Goal: Book appointment/travel/reservation

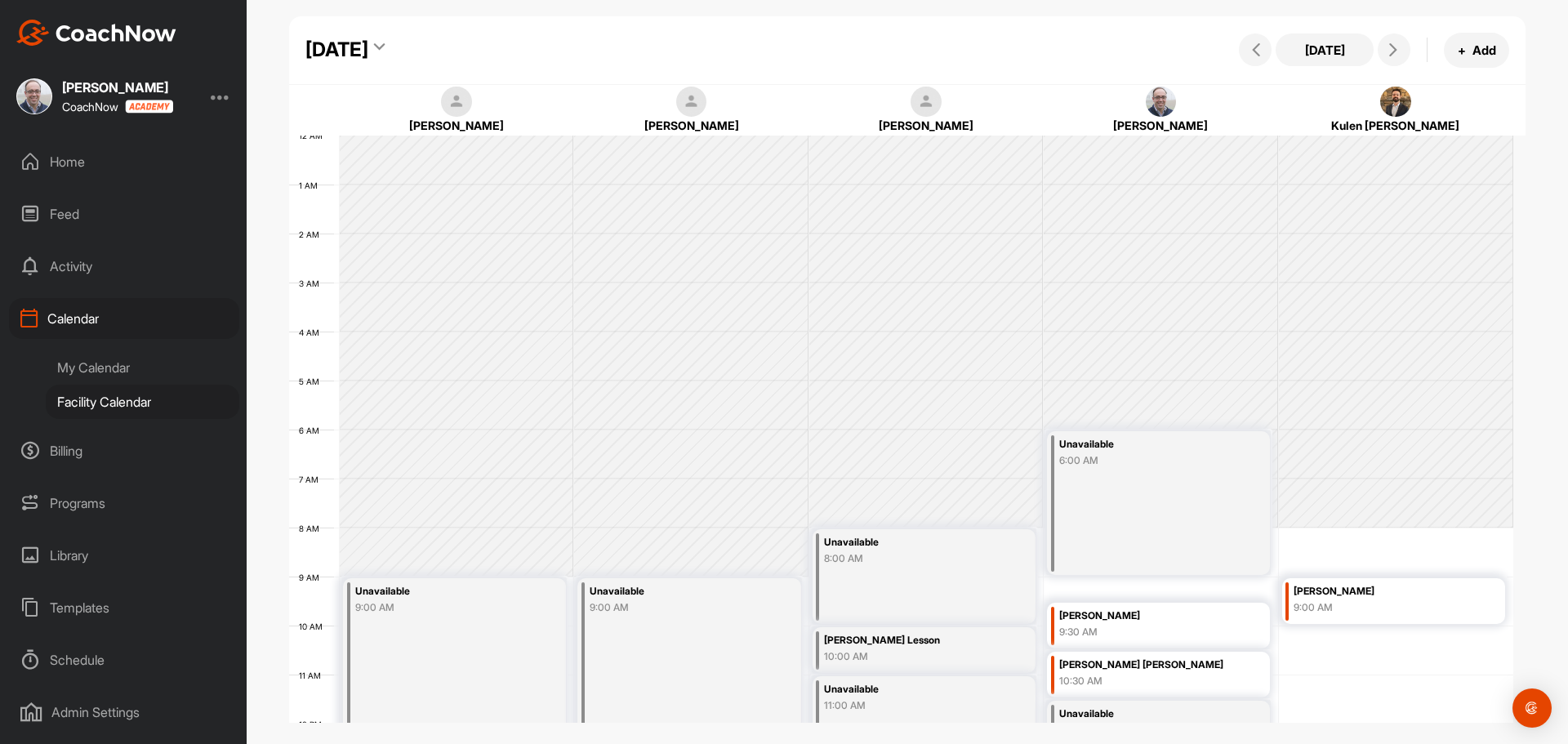
scroll to position [282, 0]
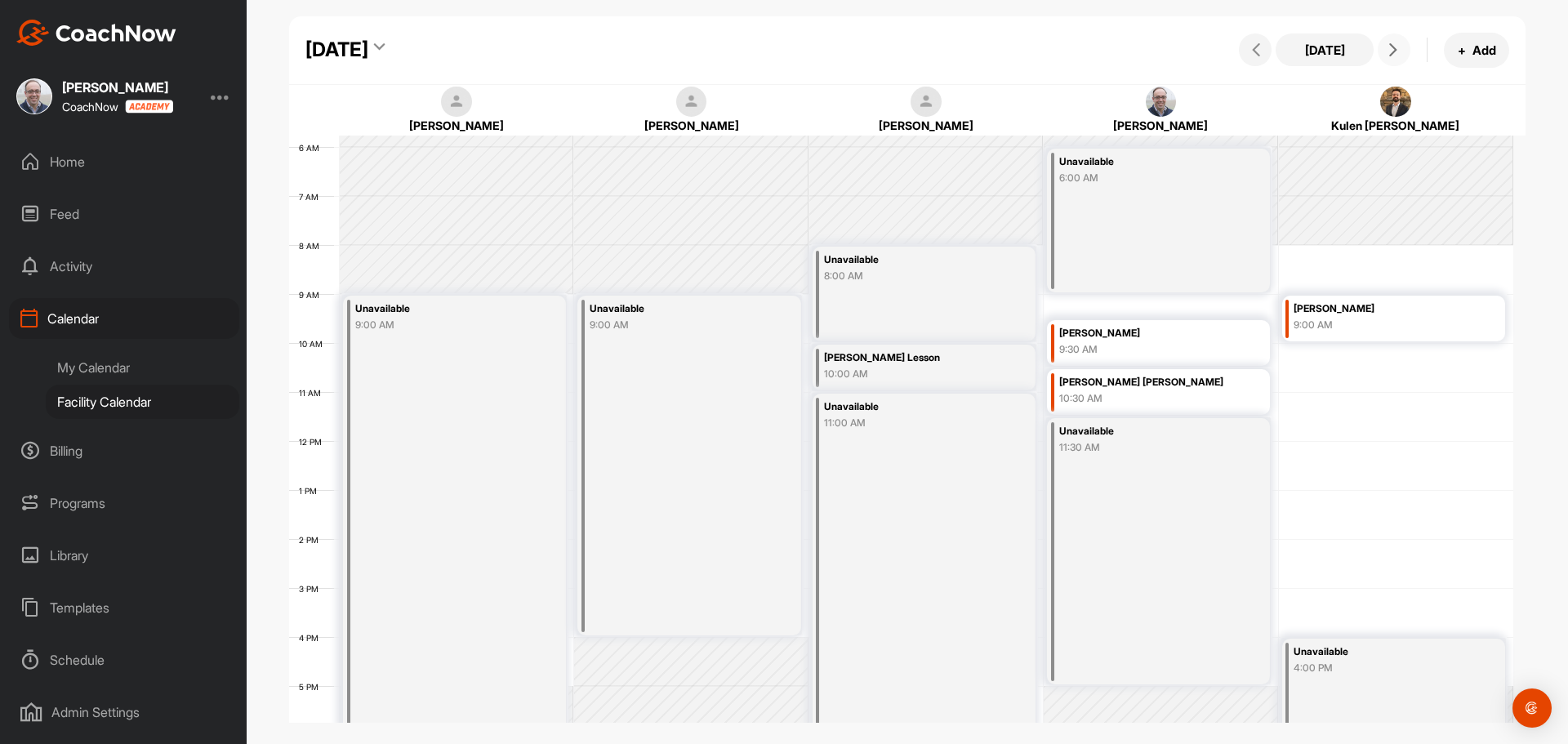
click at [1386, 43] on span at bounding box center [1394, 50] width 19 height 13
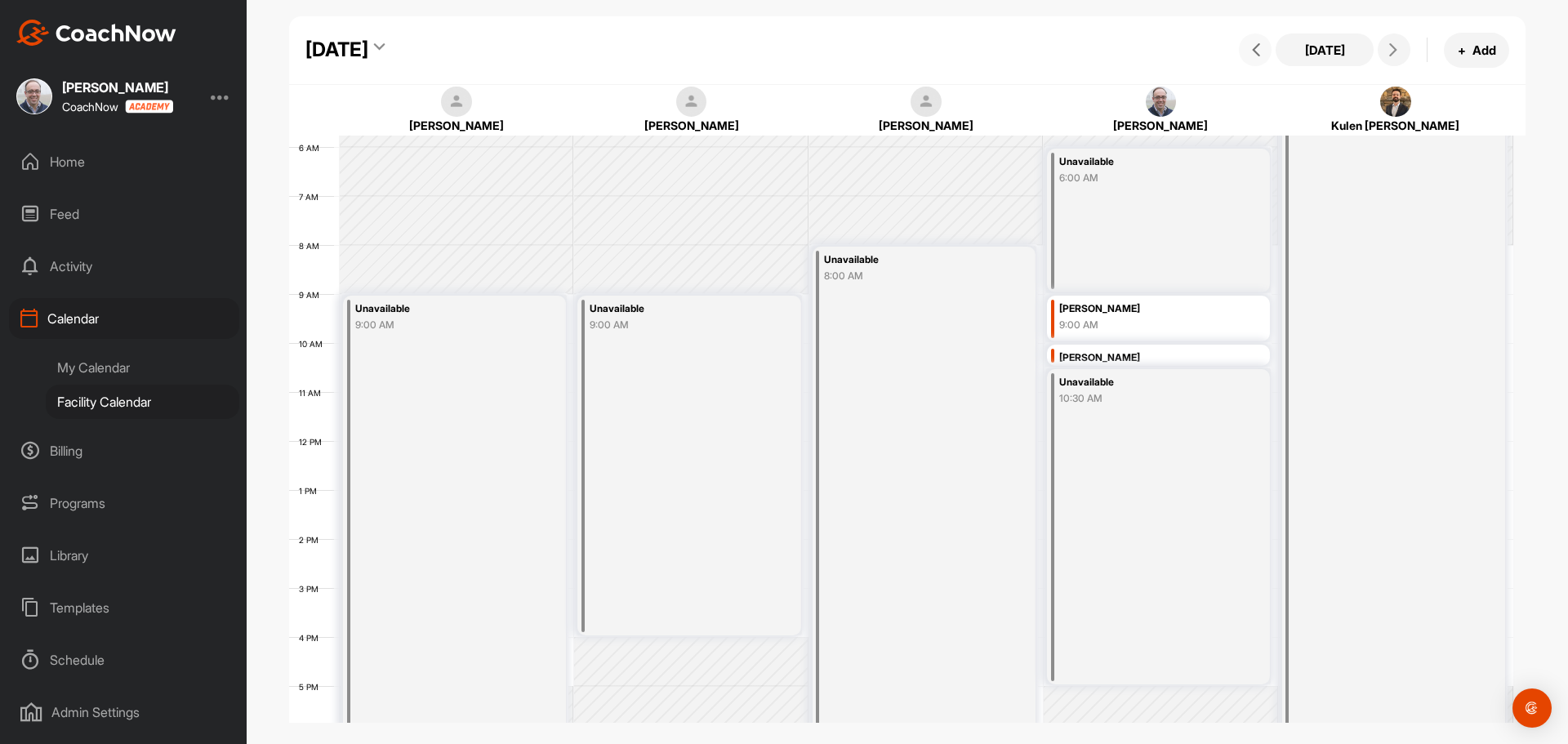
click at [1249, 43] on span at bounding box center [1255, 50] width 19 height 13
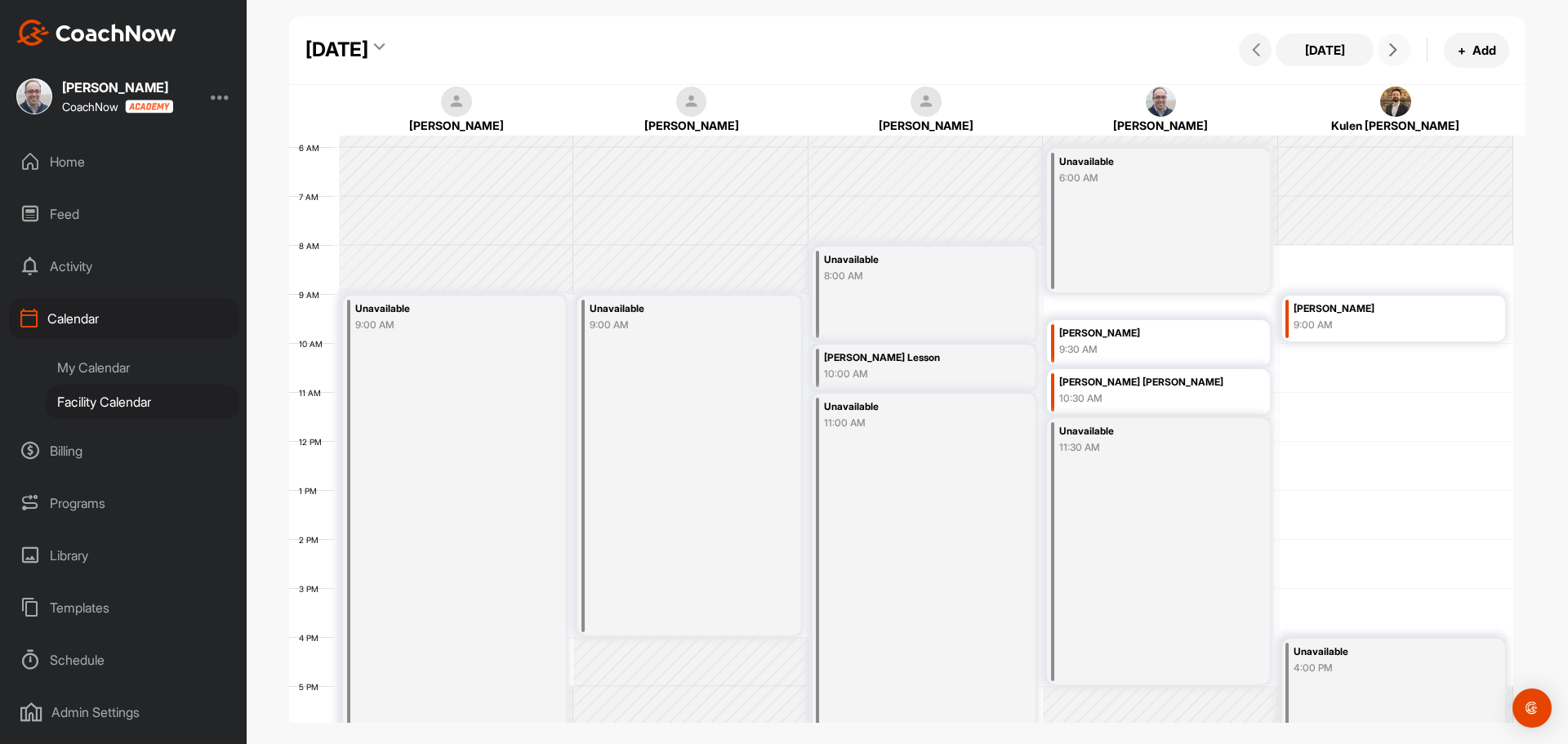
click at [1388, 53] on icon at bounding box center [1394, 50] width 13 height 13
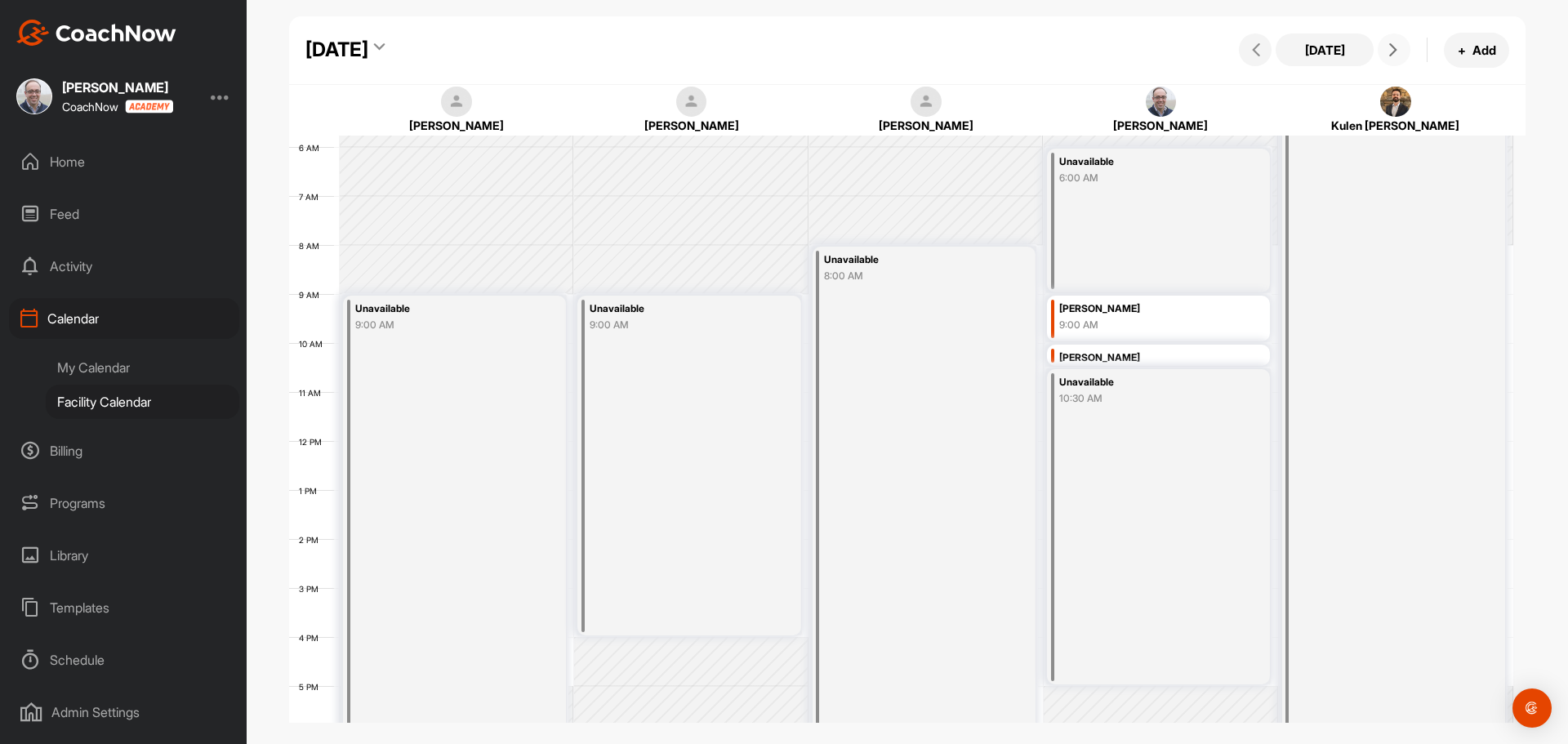
click at [1388, 53] on icon at bounding box center [1394, 50] width 13 height 13
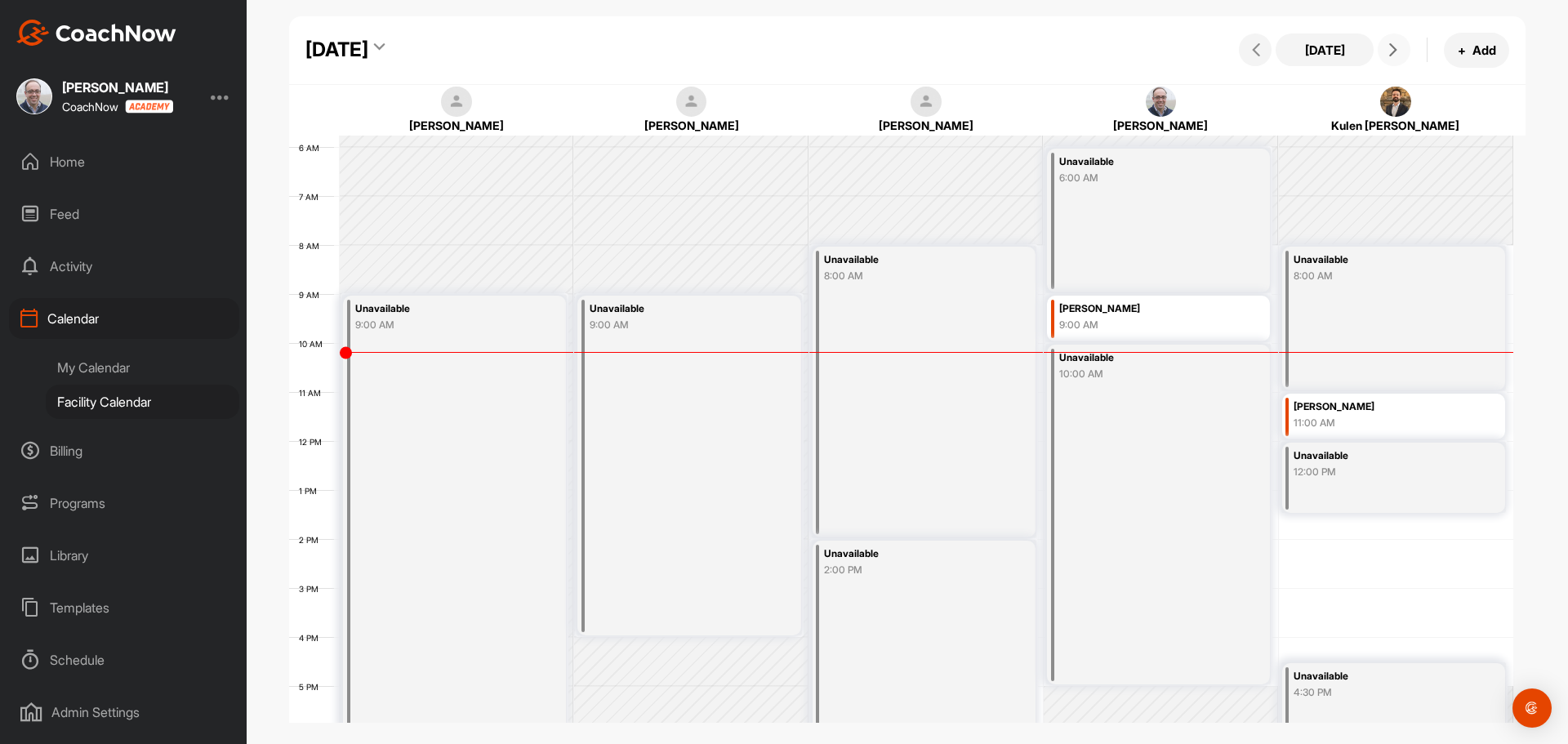
click at [1388, 53] on icon at bounding box center [1394, 50] width 13 height 13
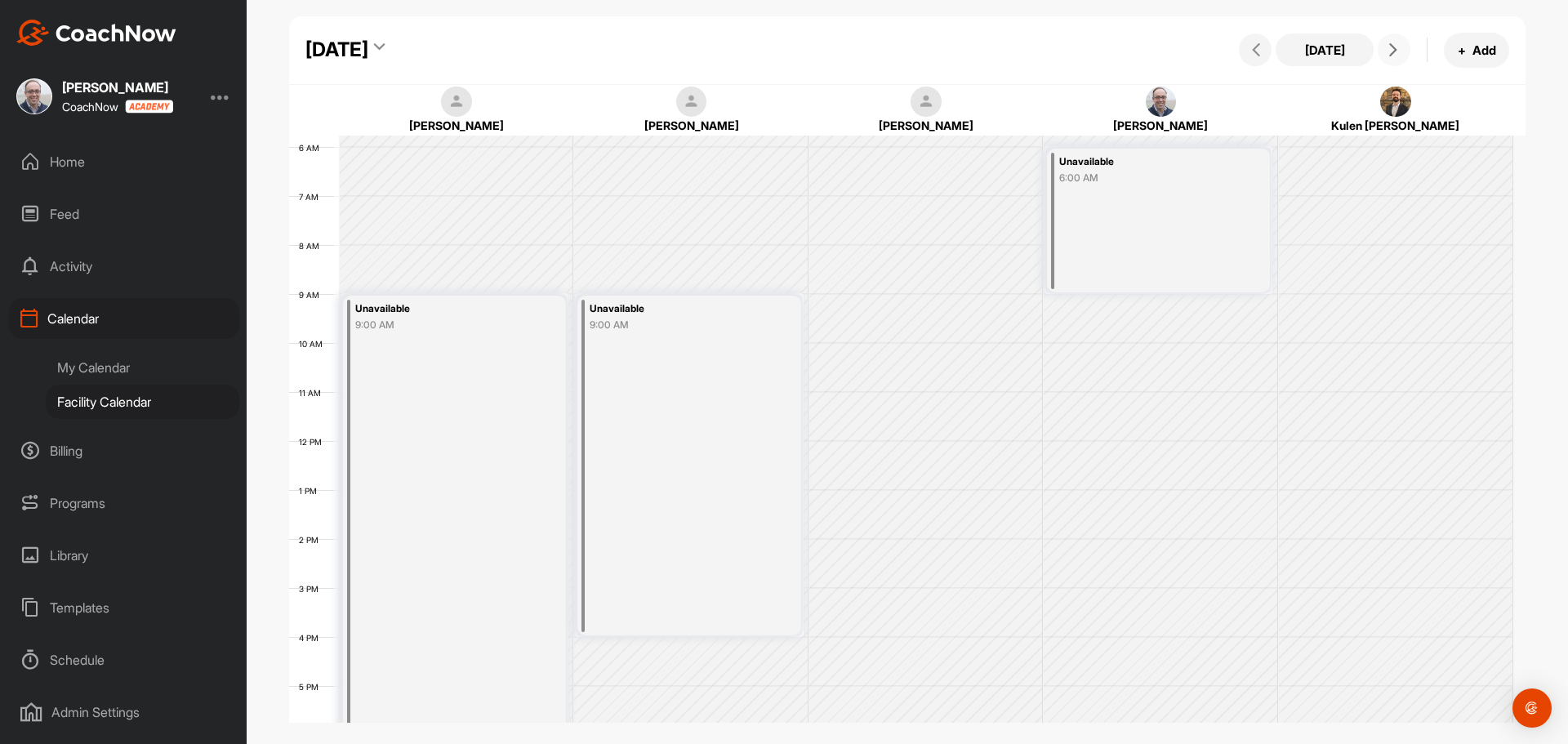
click at [1388, 53] on icon at bounding box center [1394, 50] width 13 height 13
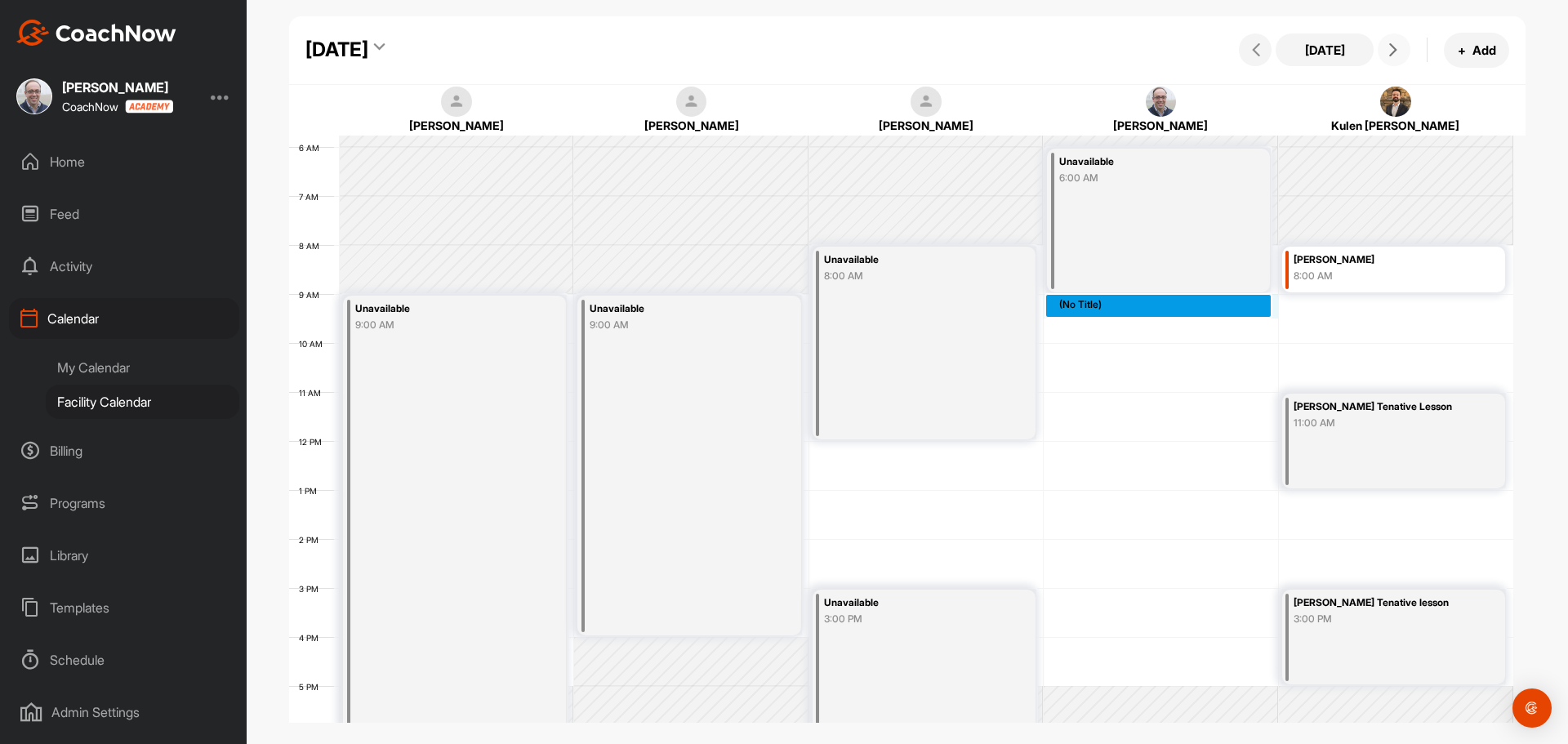
click at [1098, 312] on div "12 AM 1 AM 2 AM 3 AM 4 AM 5 AM 6 AM 7 AM 8 AM 9 AM 10 AM 11 AM 12 PM 1 PM 2 PM …" at bounding box center [901, 441] width 1224 height 1176
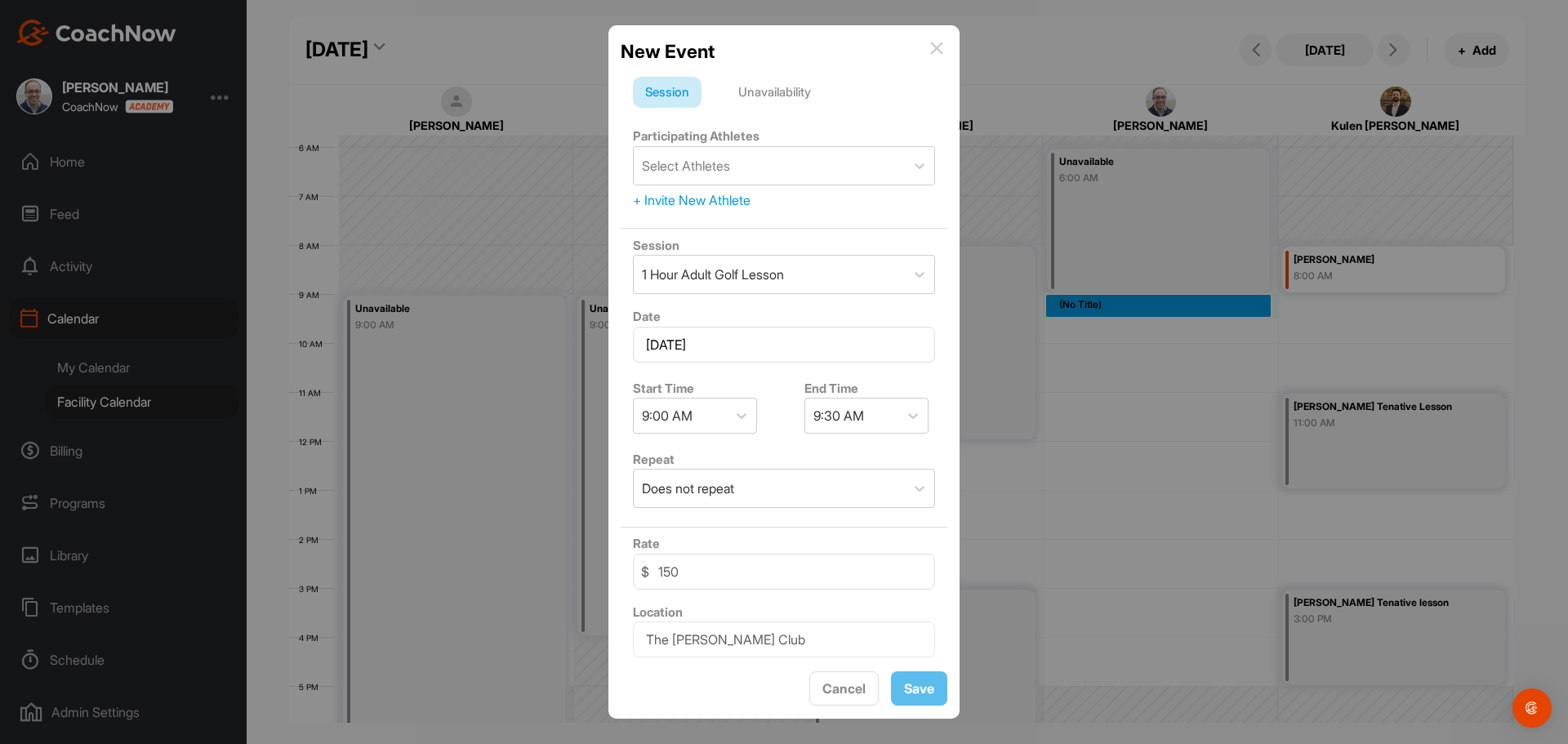
click at [801, 92] on div "Unavailability" at bounding box center [775, 92] width 98 height 31
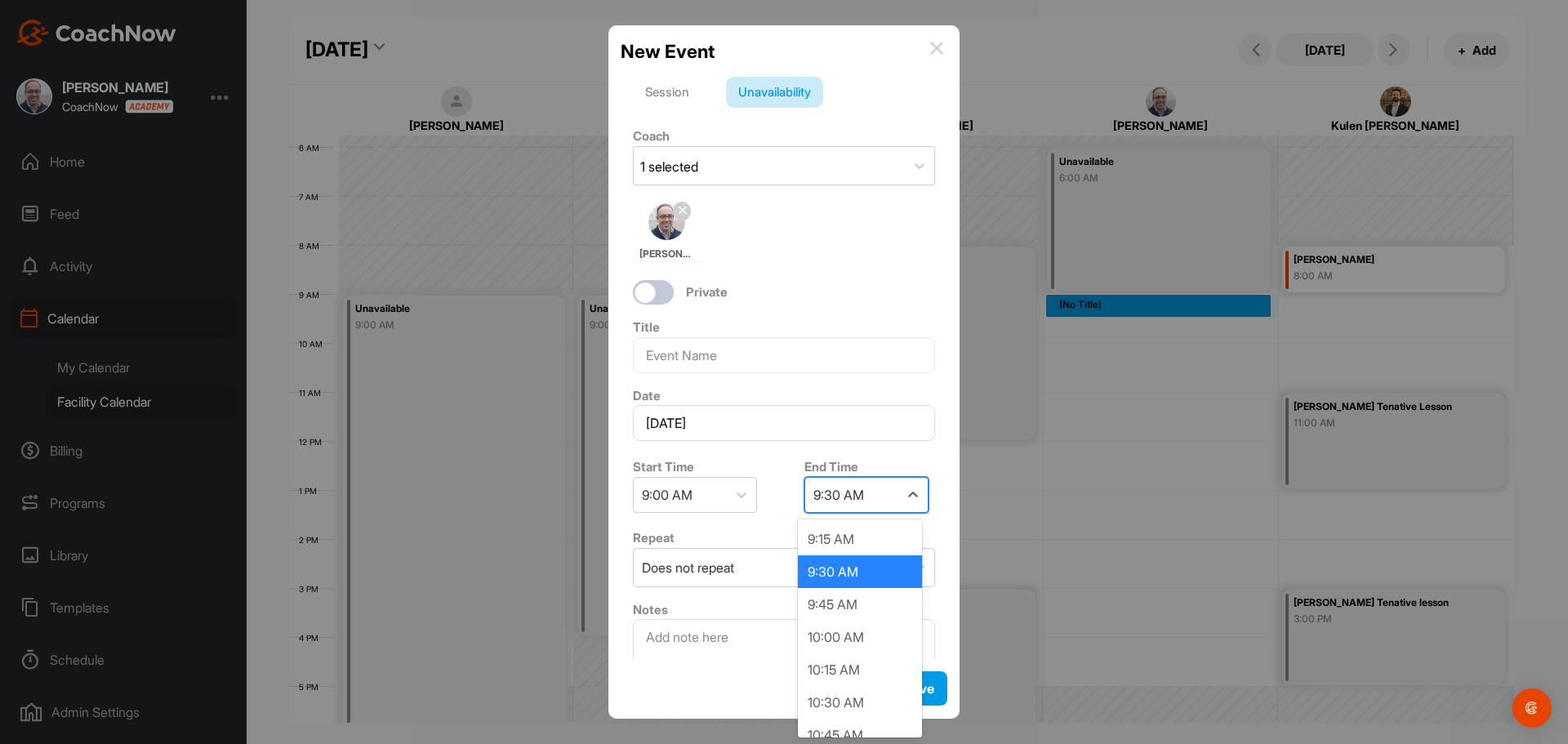
click at [891, 495] on div "9:30 AM" at bounding box center [852, 494] width 93 height 34
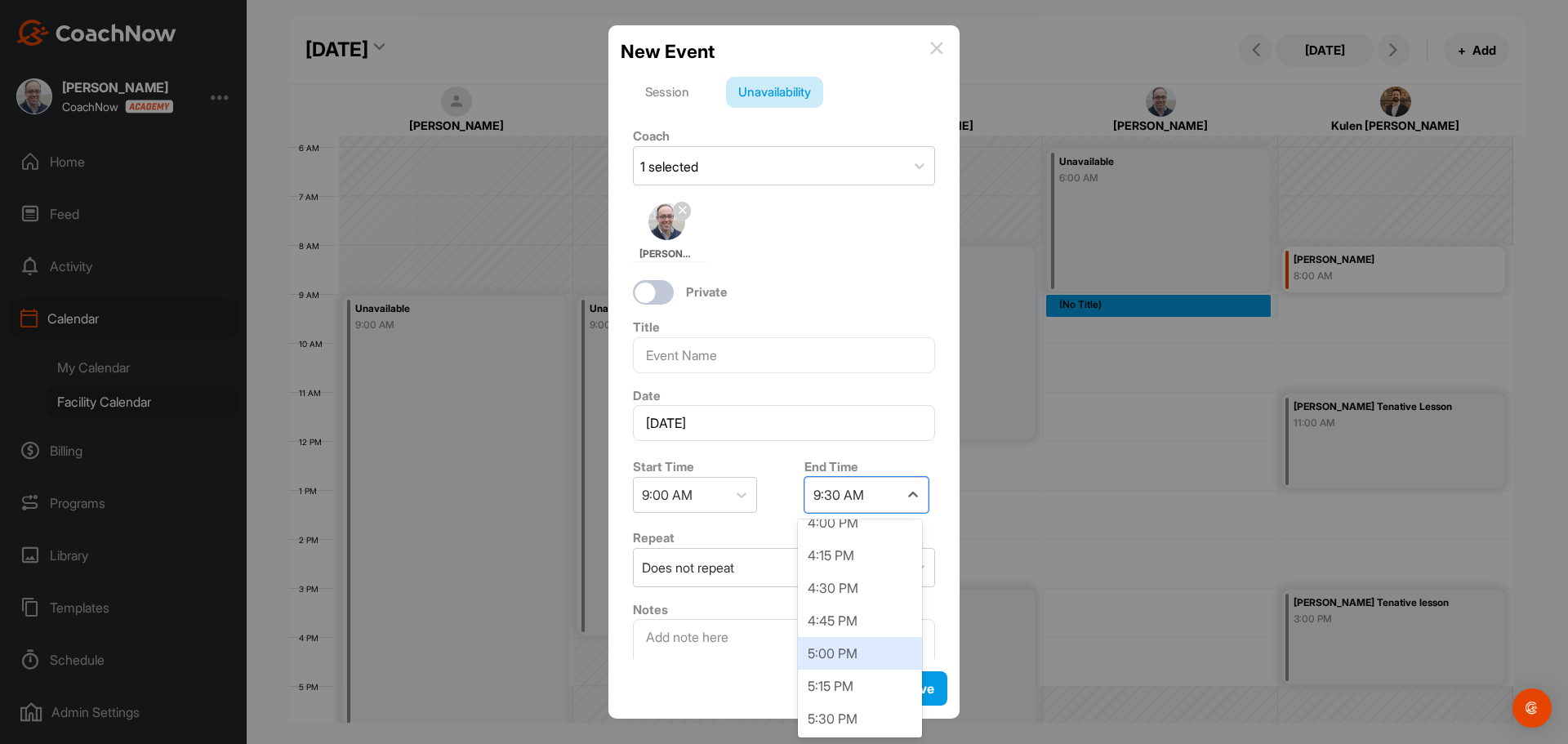
click at [853, 660] on div "5:00 PM" at bounding box center [860, 653] width 124 height 33
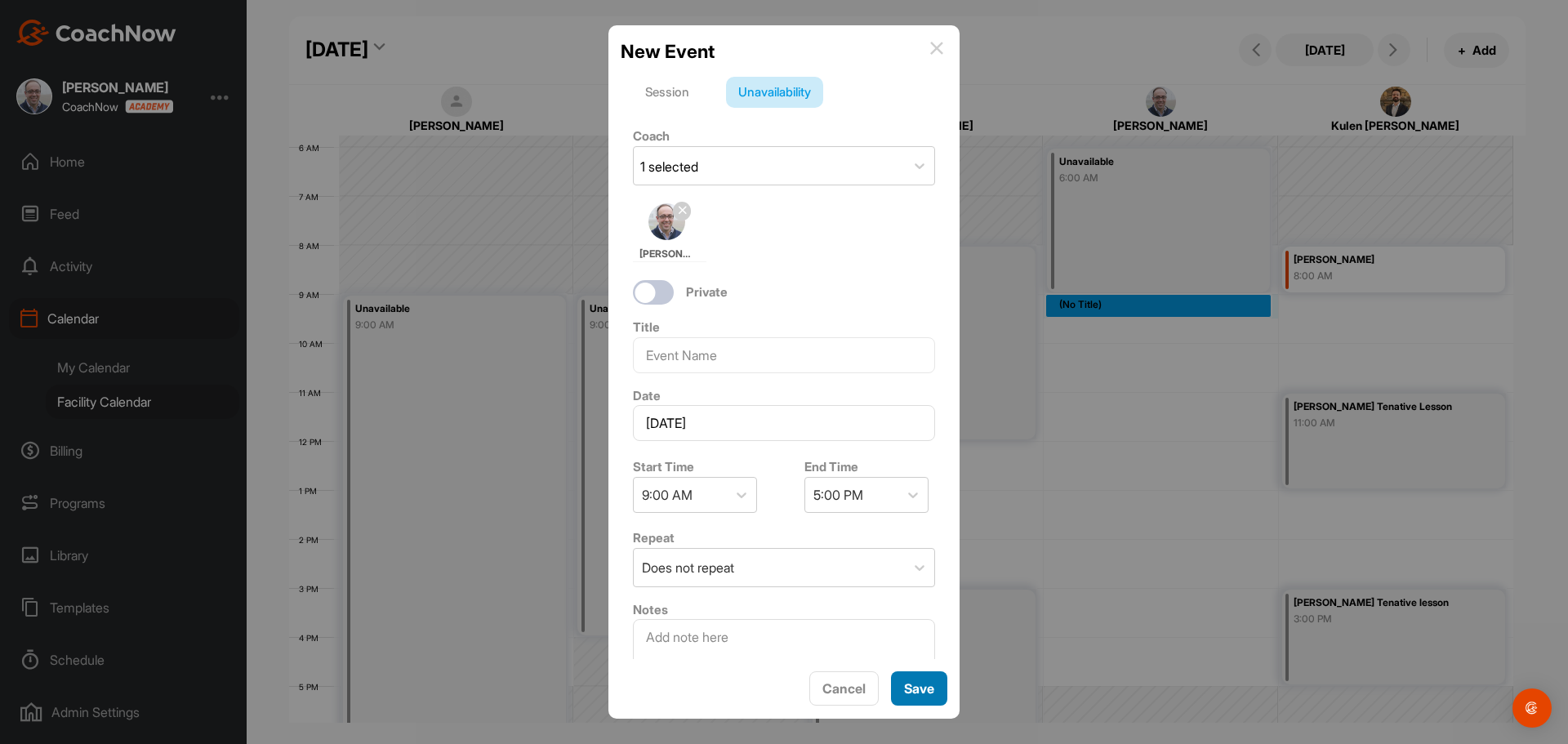
click at [923, 689] on button "Save" at bounding box center [919, 689] width 56 height 35
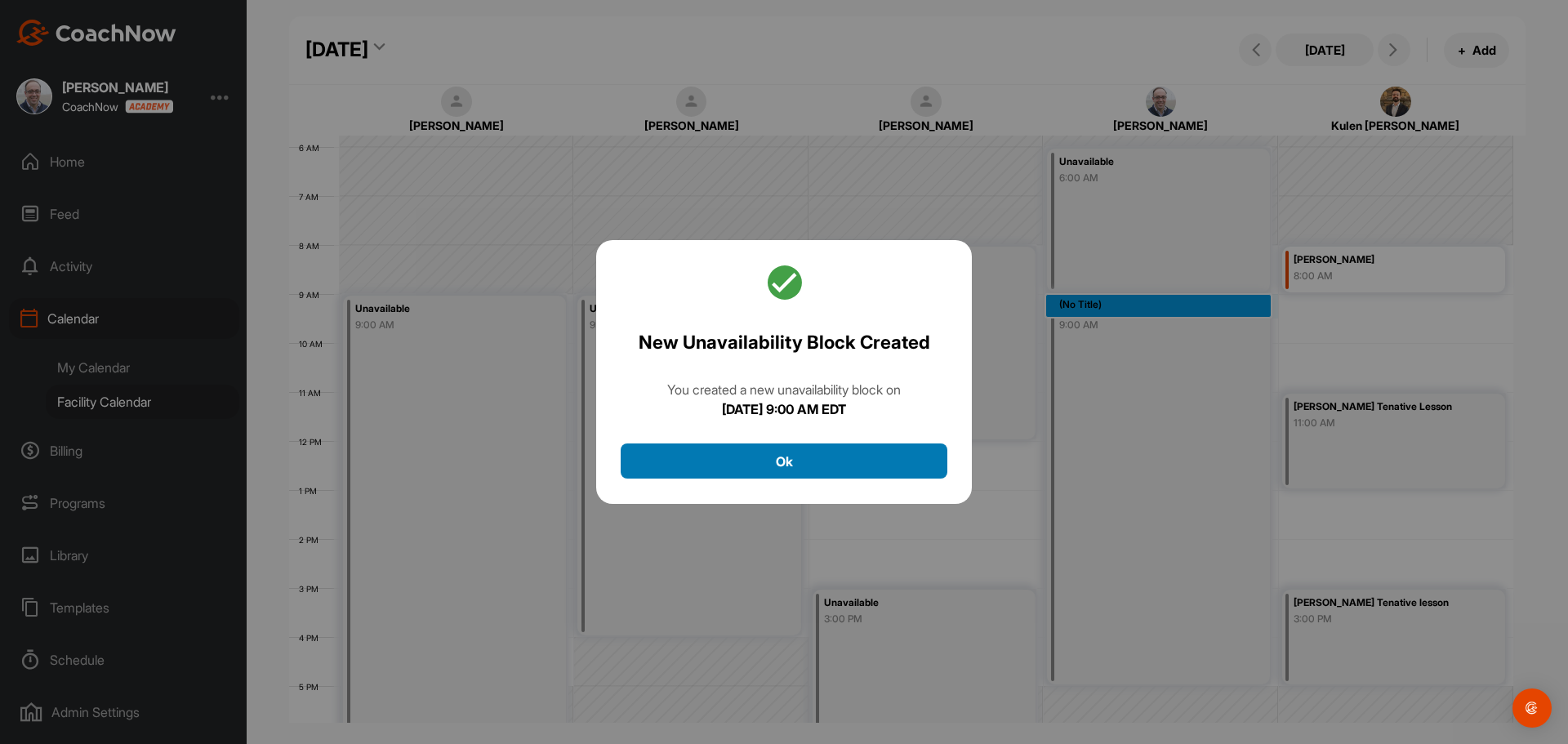
click at [787, 469] on button "Ok" at bounding box center [784, 462] width 327 height 35
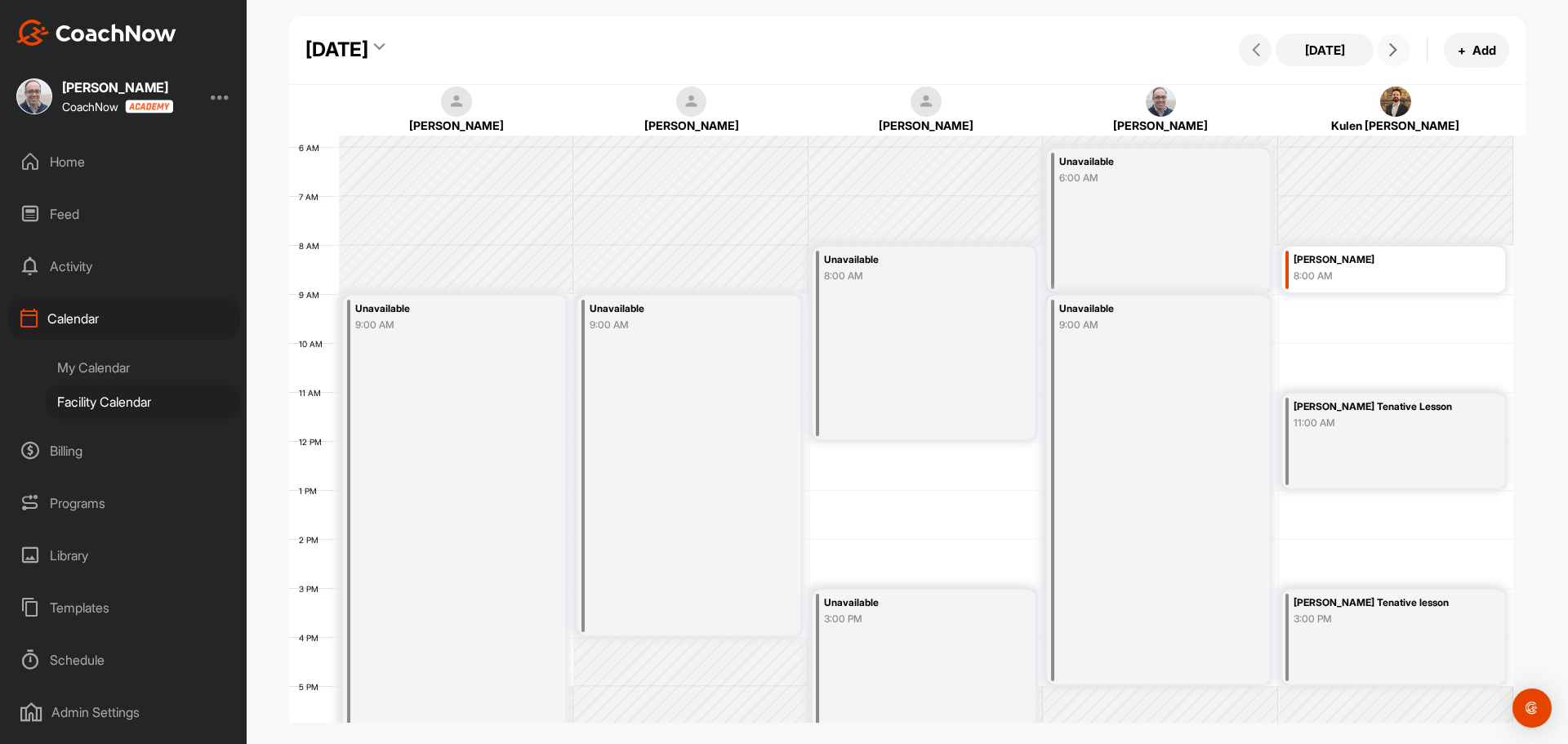
click at [1393, 45] on icon at bounding box center [1394, 50] width 13 height 13
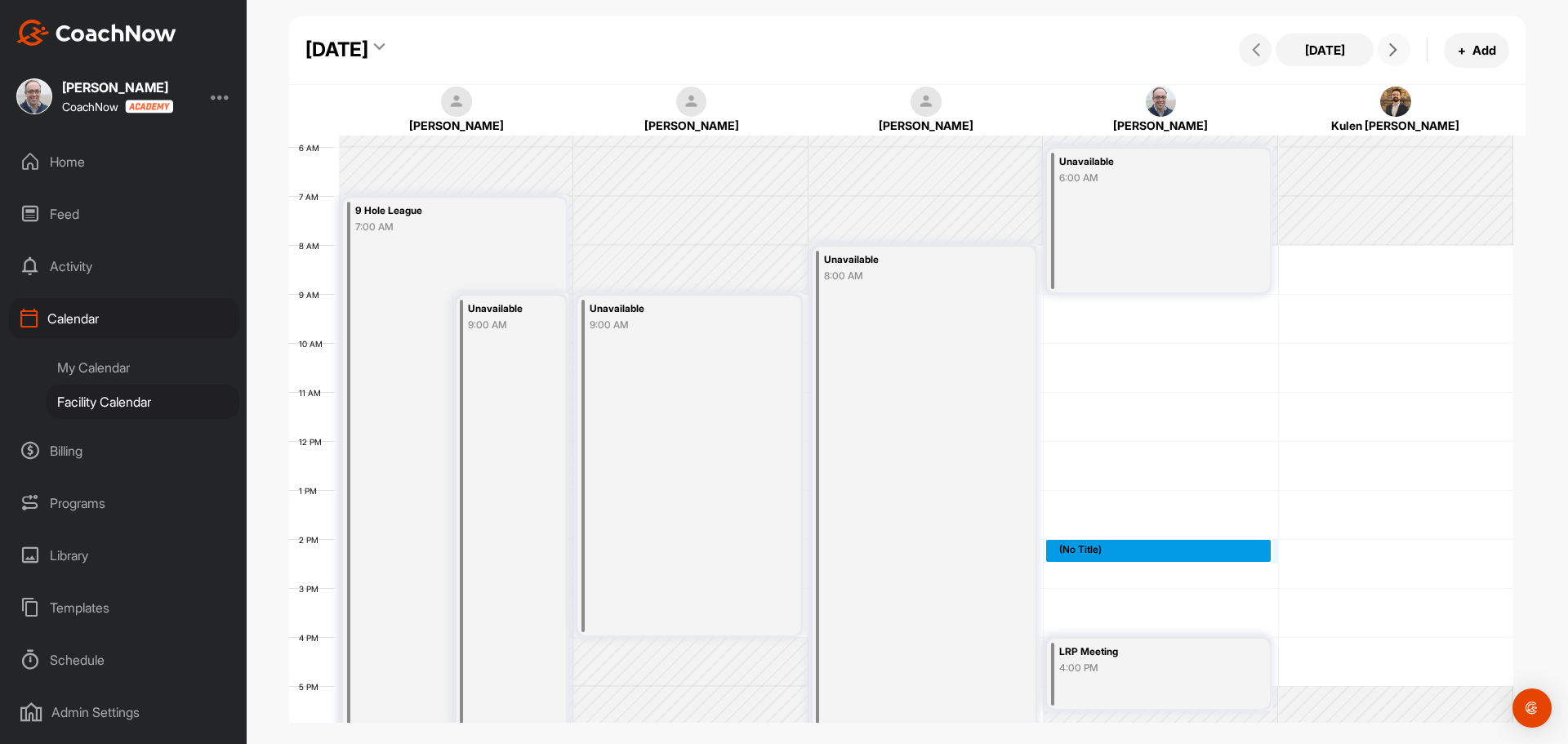
click at [1057, 542] on div "12 AM 1 AM 2 AM 3 AM 4 AM 5 AM 6 AM 7 AM 8 AM 9 AM 10 AM 11 AM 12 PM 1 PM 2 PM …" at bounding box center [901, 441] width 1224 height 1176
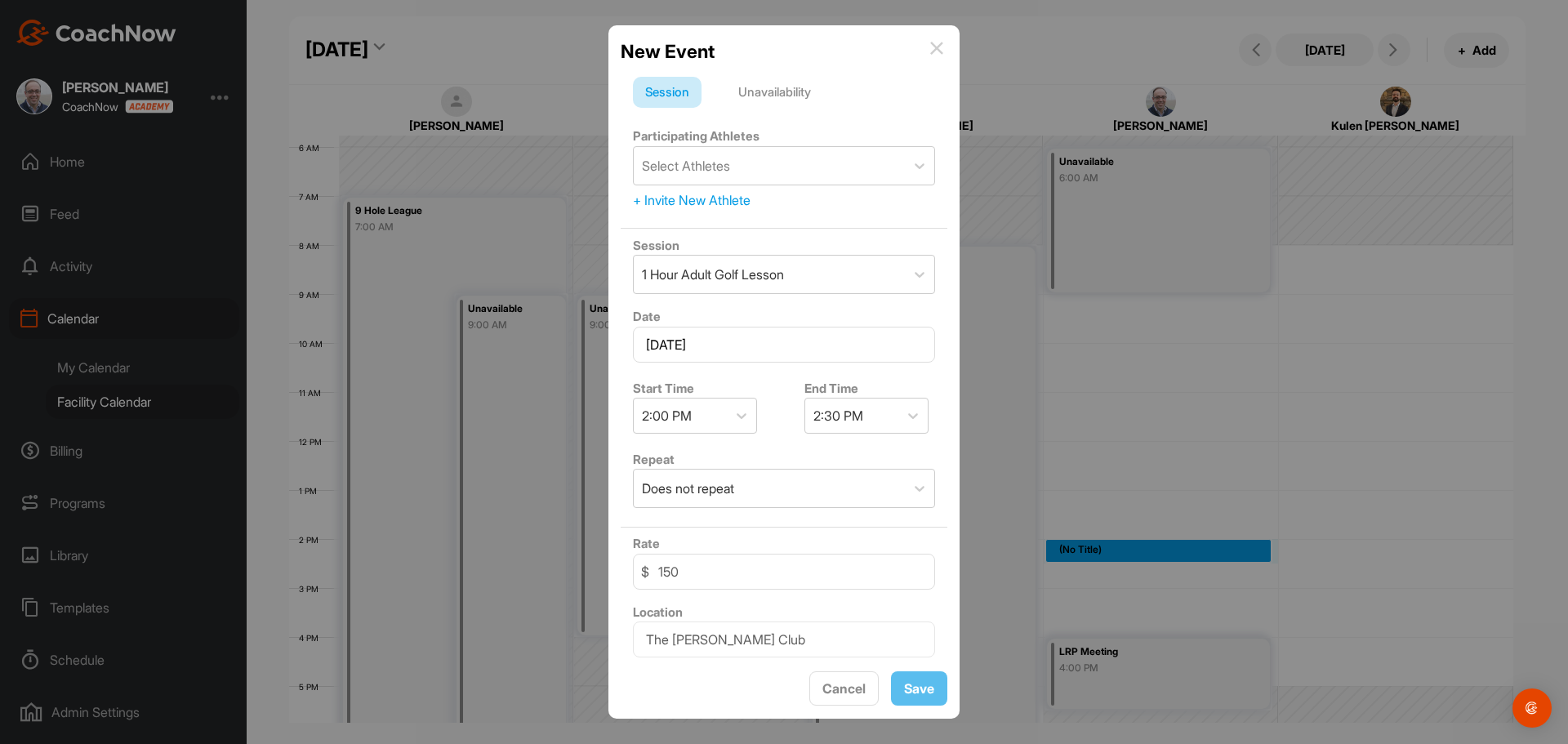
click at [773, 82] on div "Unavailability" at bounding box center [775, 92] width 98 height 31
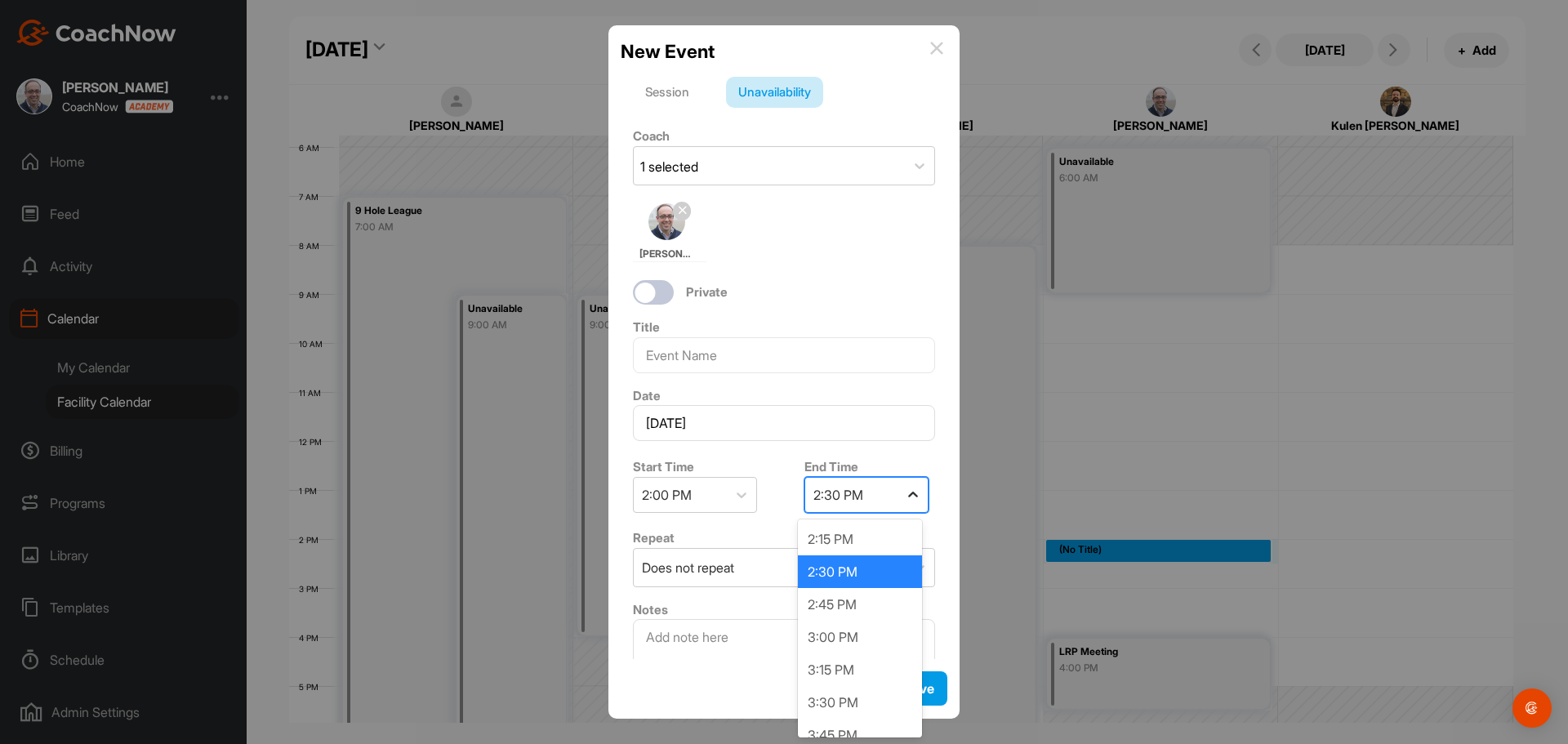
click at [910, 491] on icon at bounding box center [913, 494] width 16 height 16
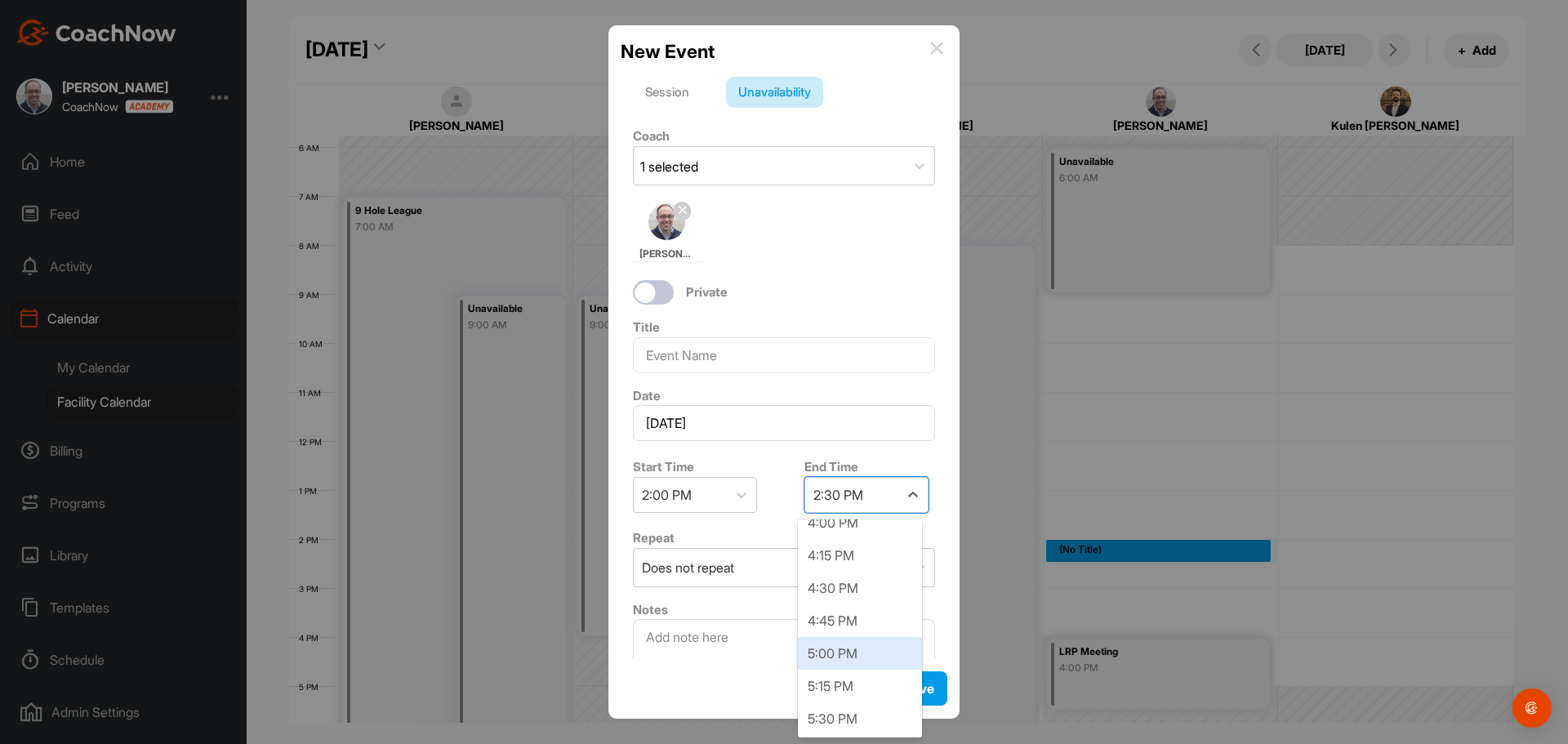
click at [871, 658] on div "5:00 PM" at bounding box center [860, 653] width 124 height 33
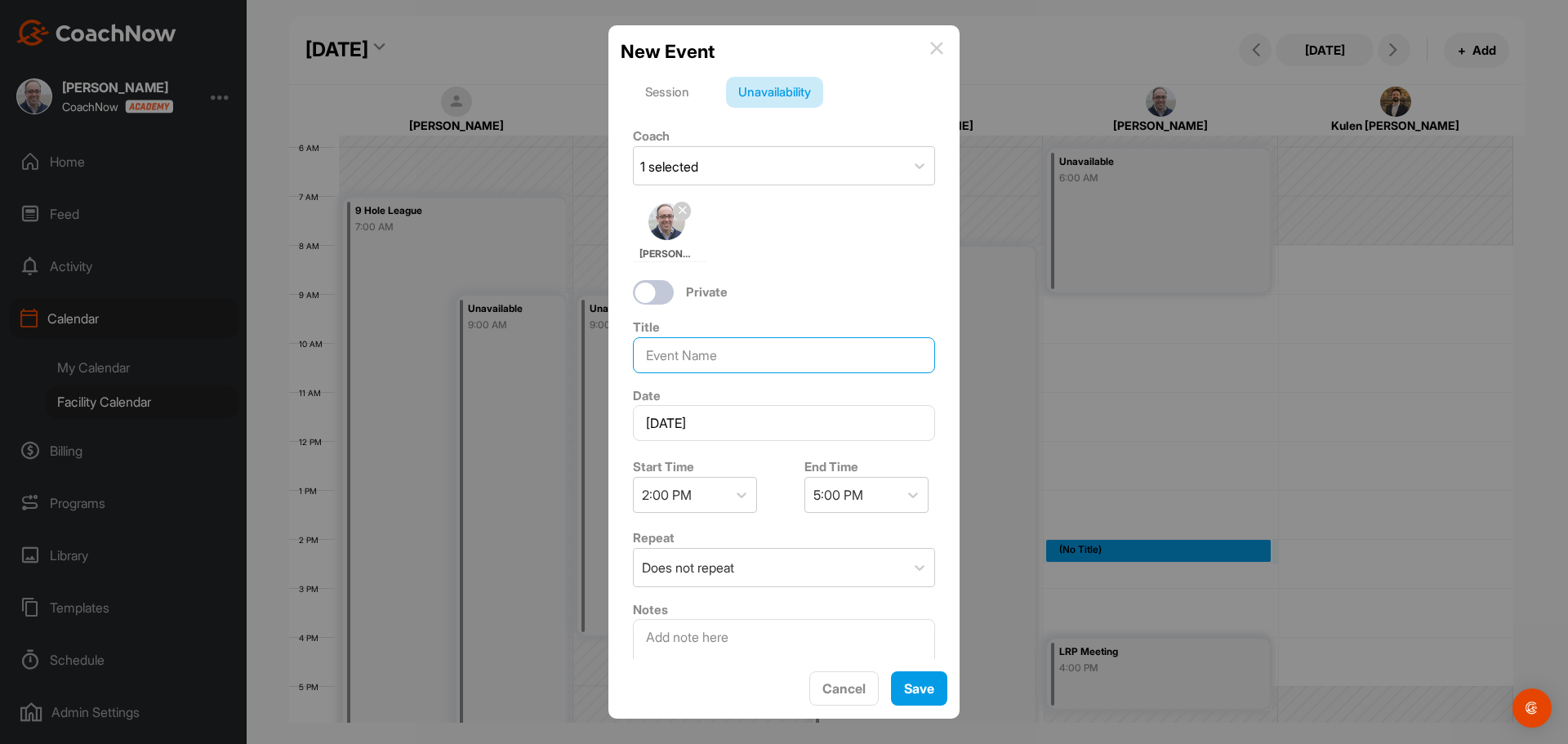
click at [731, 355] on input at bounding box center [784, 355] width 302 height 36
type input "MOB"
click at [916, 686] on button "Save" at bounding box center [919, 689] width 56 height 35
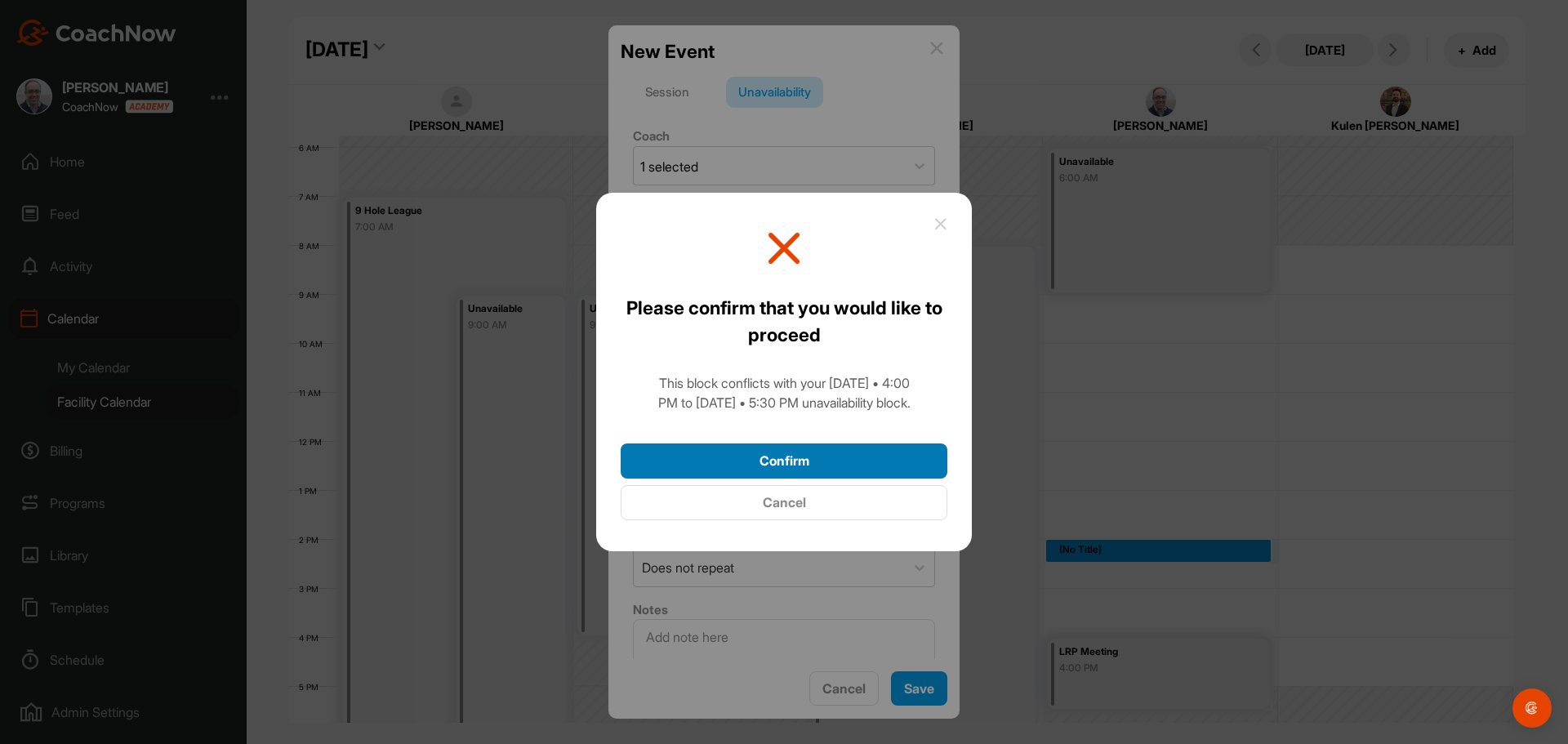
click at [789, 460] on button "Confirm" at bounding box center [784, 462] width 327 height 35
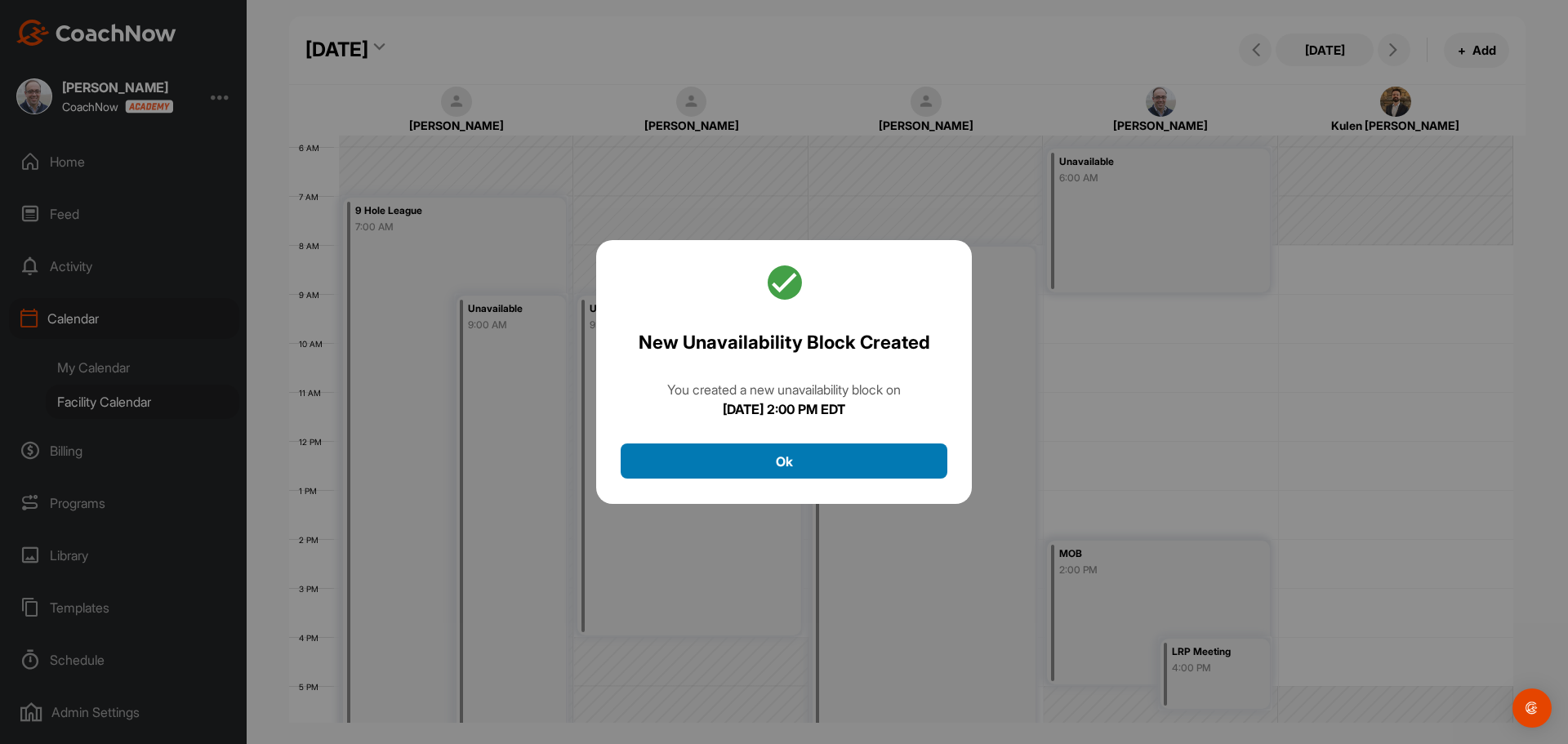
click at [826, 456] on button "Ok" at bounding box center [784, 462] width 327 height 35
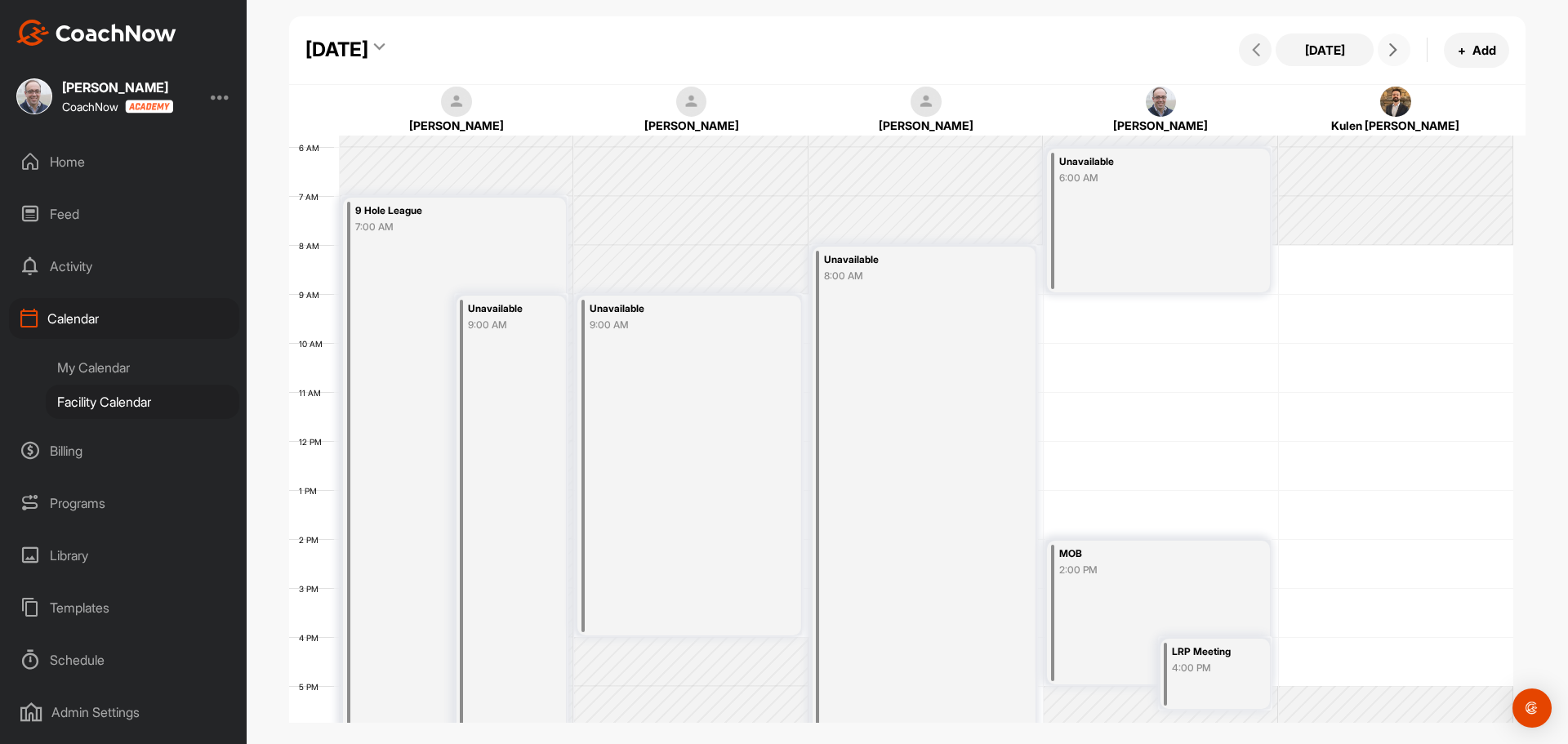
click at [1391, 55] on icon at bounding box center [1394, 50] width 13 height 13
